Goal: Navigation & Orientation: Find specific page/section

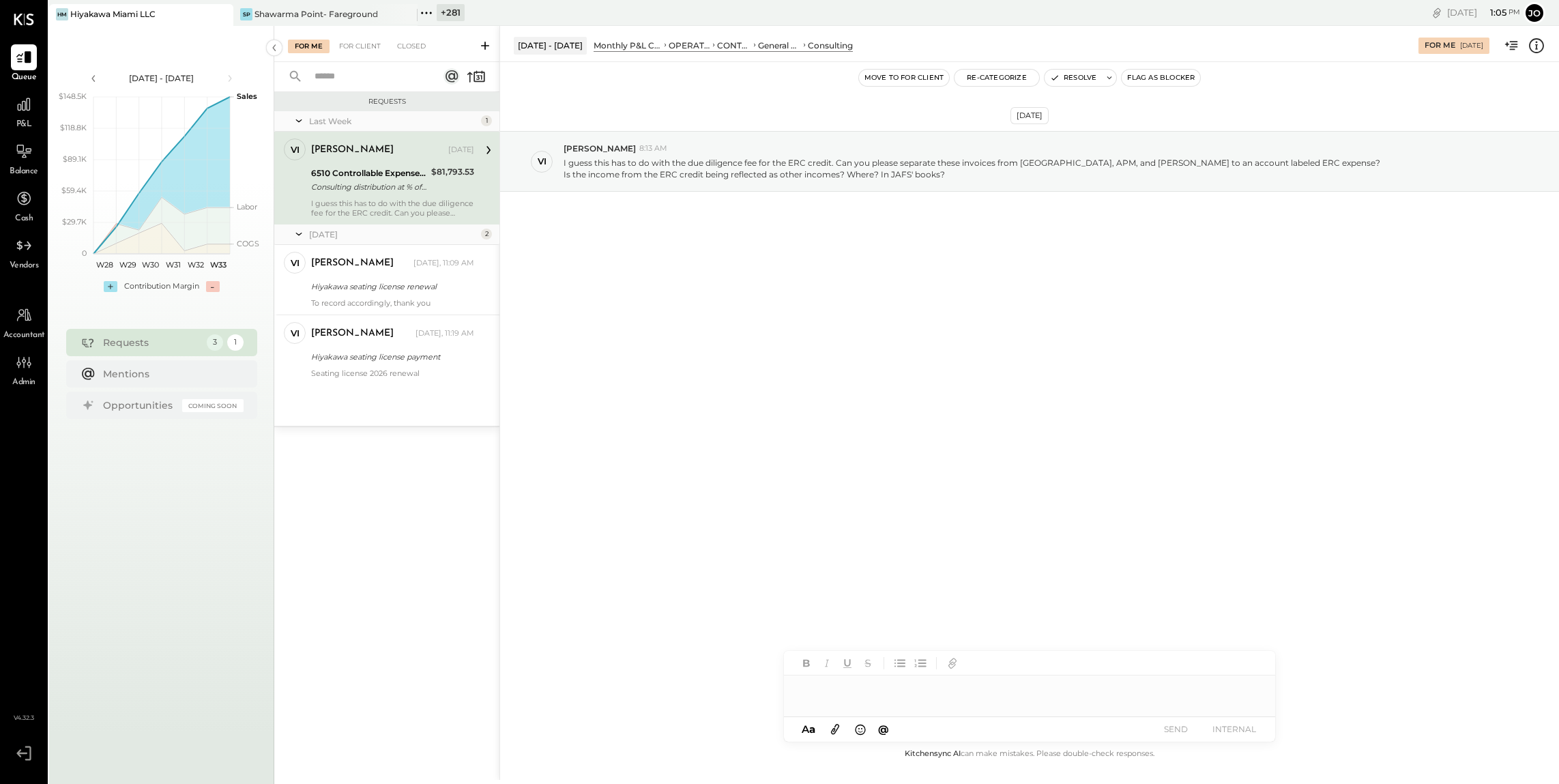
click at [220, 11] on icon at bounding box center [221, 14] width 17 height 17
click at [58, 16] on icon at bounding box center [57, 13] width 18 height 18
